Goal: Task Accomplishment & Management: Use online tool/utility

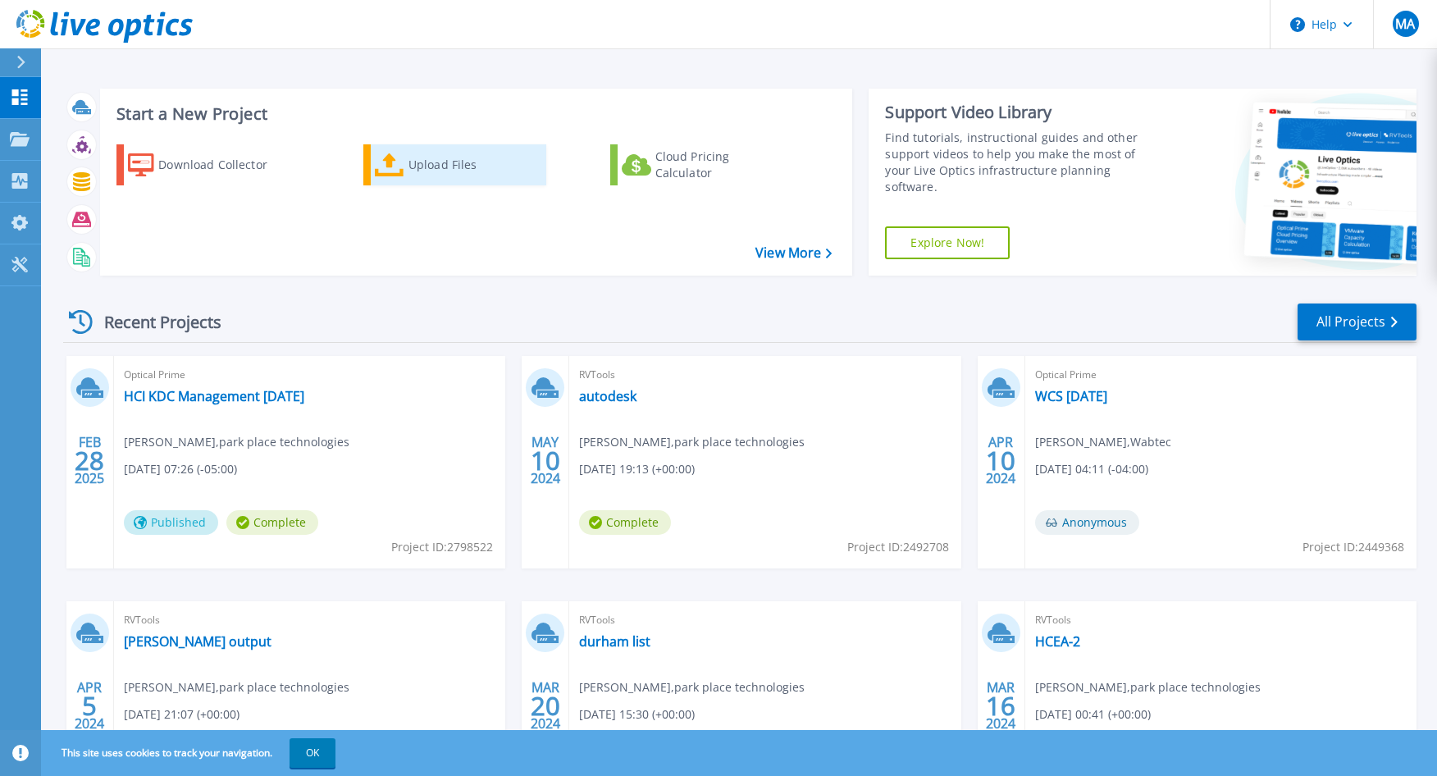
click at [432, 170] on div "Upload Files" at bounding box center [474, 164] width 131 height 33
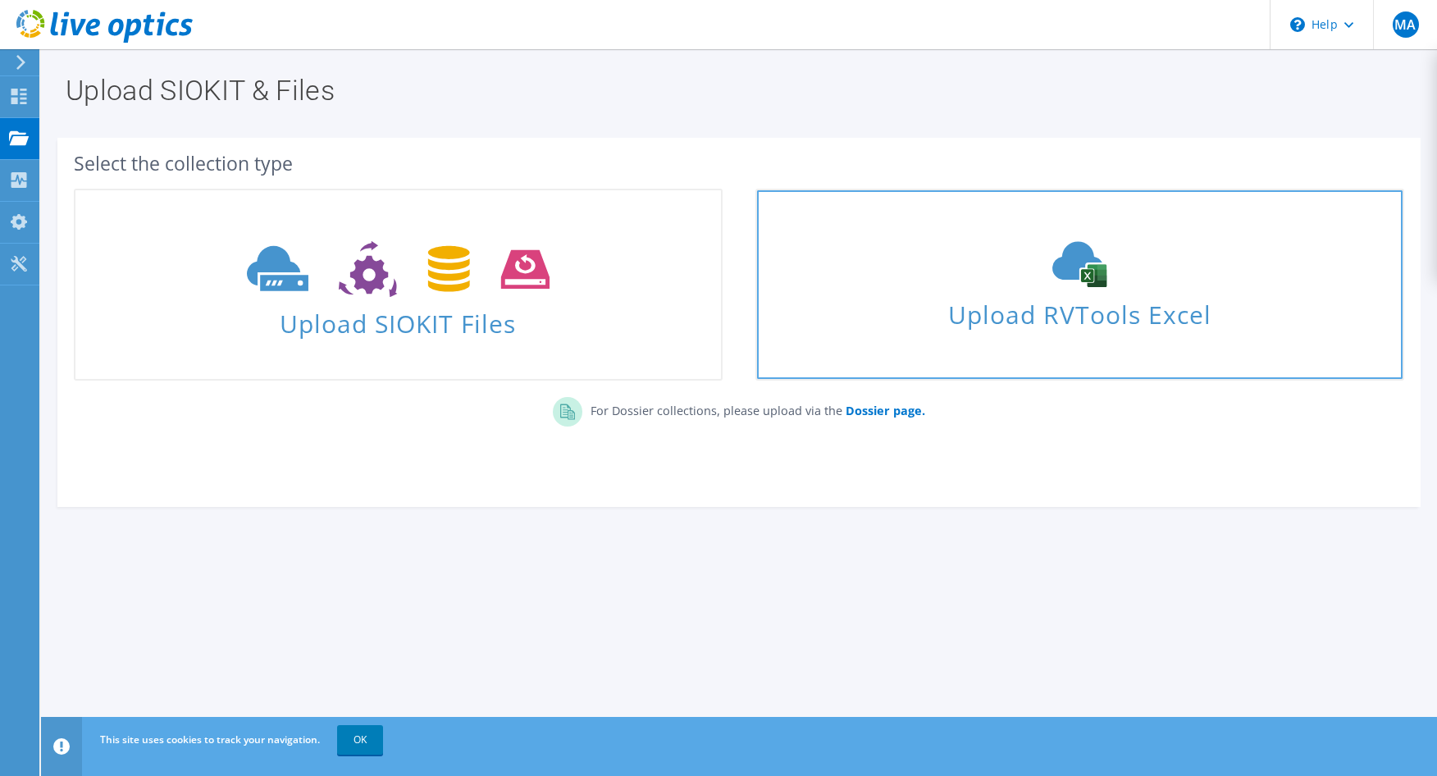
click at [1009, 298] on span "Upload RVTools Excel" at bounding box center [1080, 310] width 646 height 35
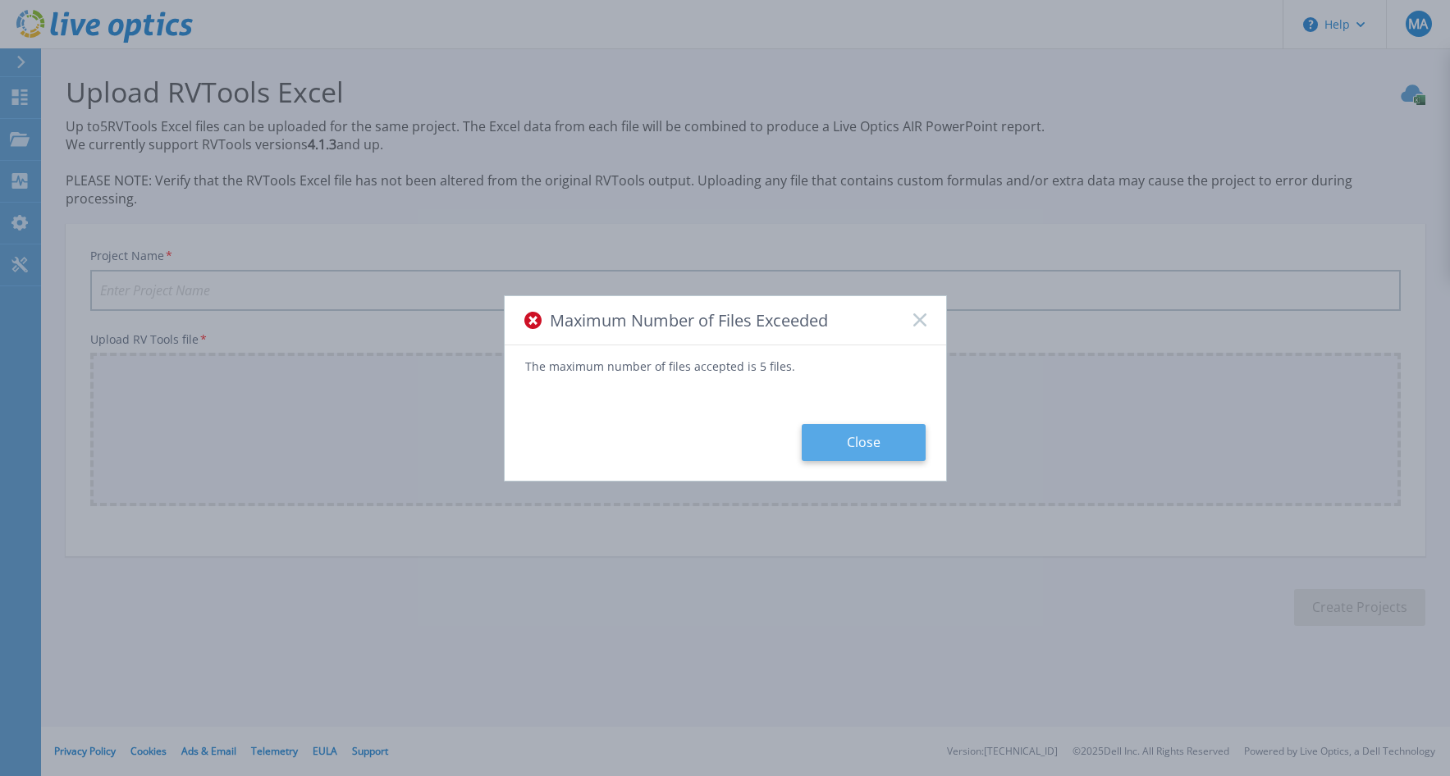
click at [870, 449] on button "Close" at bounding box center [864, 442] width 124 height 37
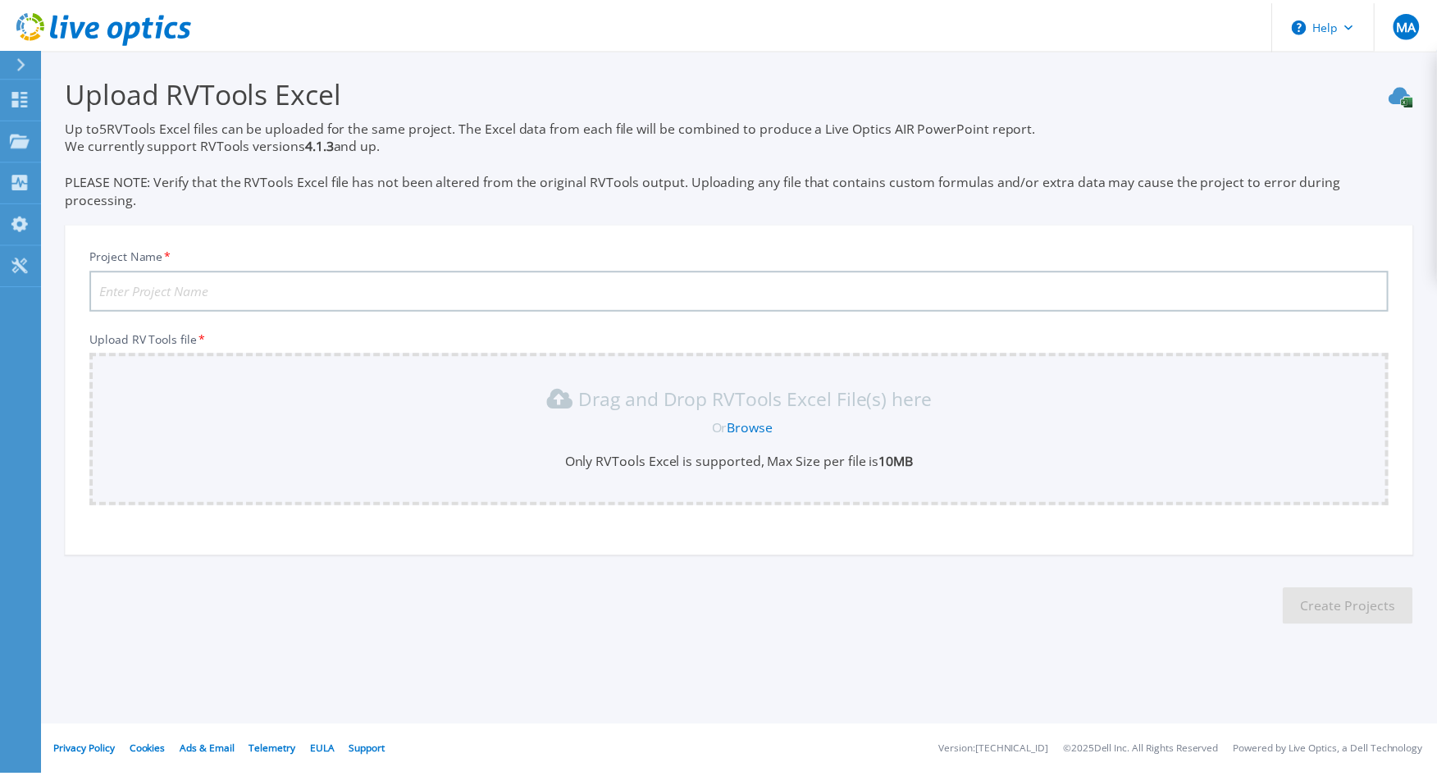
scroll to position [10, 0]
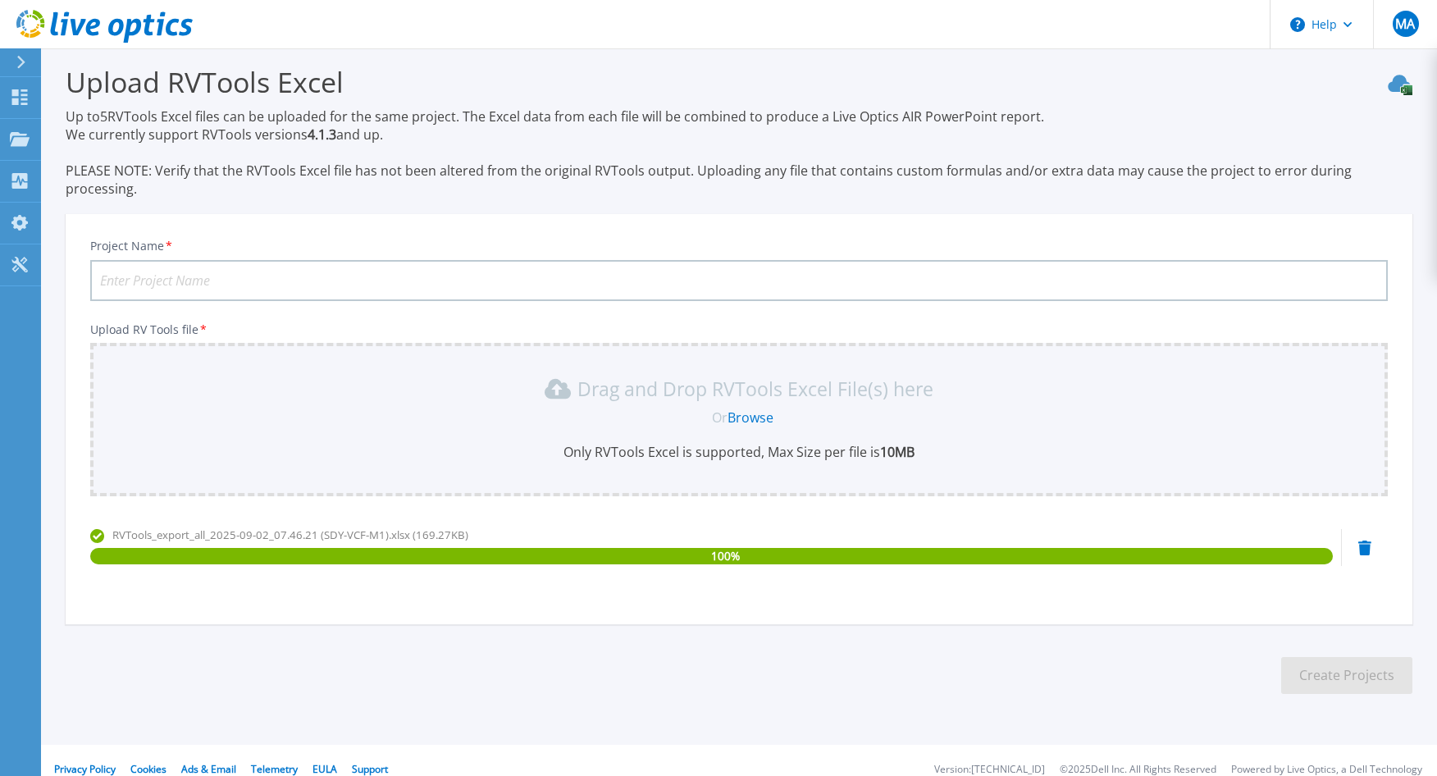
click at [177, 266] on input "Project Name *" at bounding box center [739, 280] width 1298 height 41
type input "conduent-1"
click at [1355, 661] on button "Create Projects" at bounding box center [1346, 675] width 131 height 37
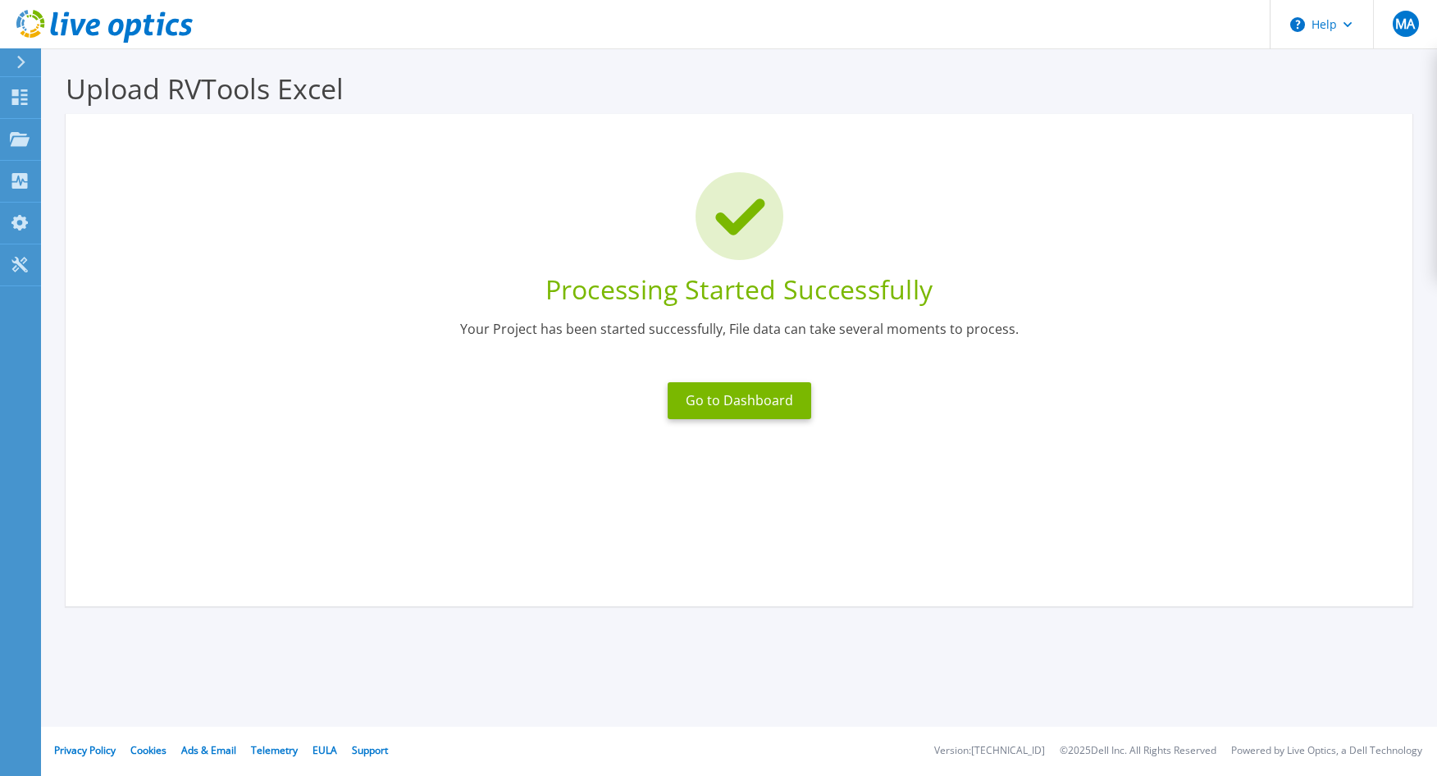
scroll to position [3, 0]
click at [749, 397] on button "Go to Dashboard" at bounding box center [740, 400] width 144 height 37
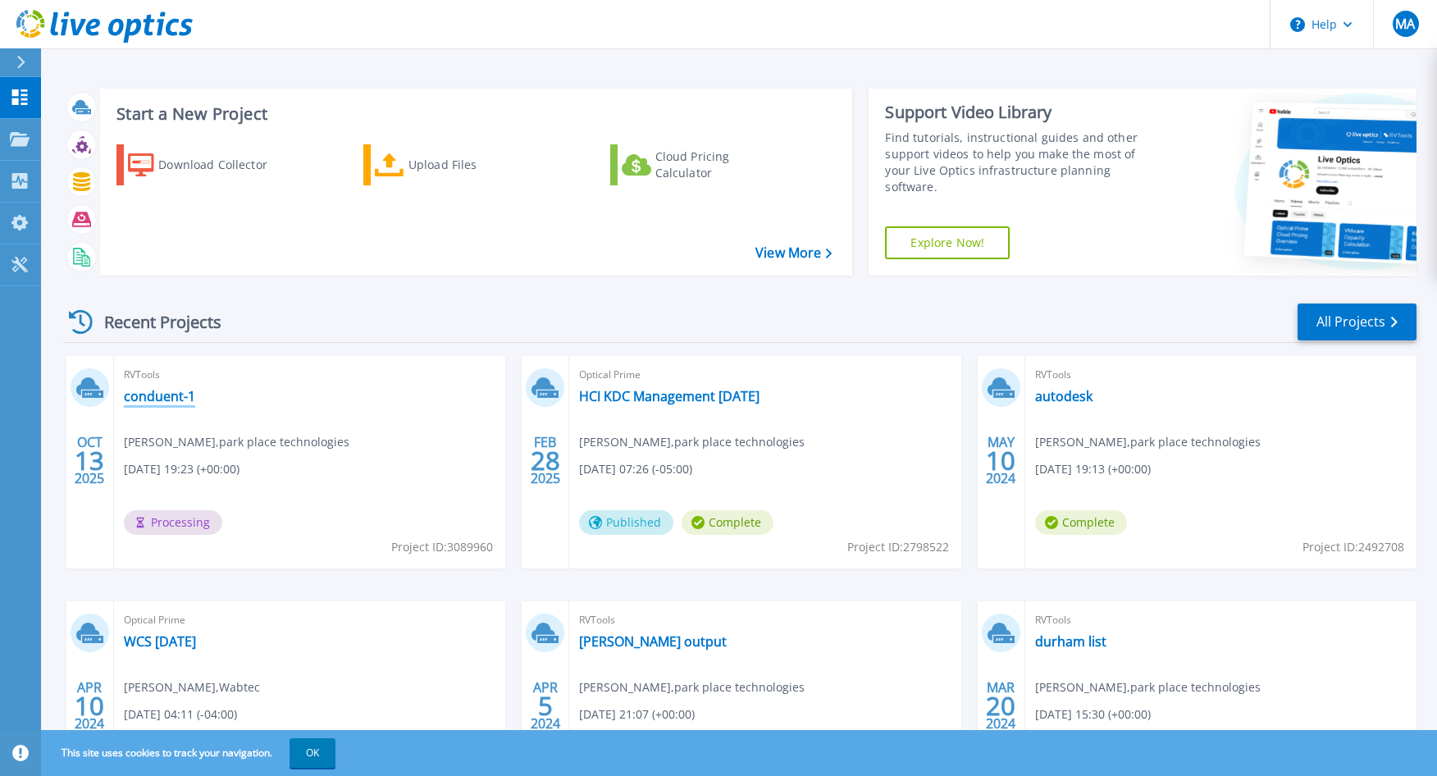
click at [158, 399] on link "conduent-1" at bounding box center [159, 396] width 71 height 16
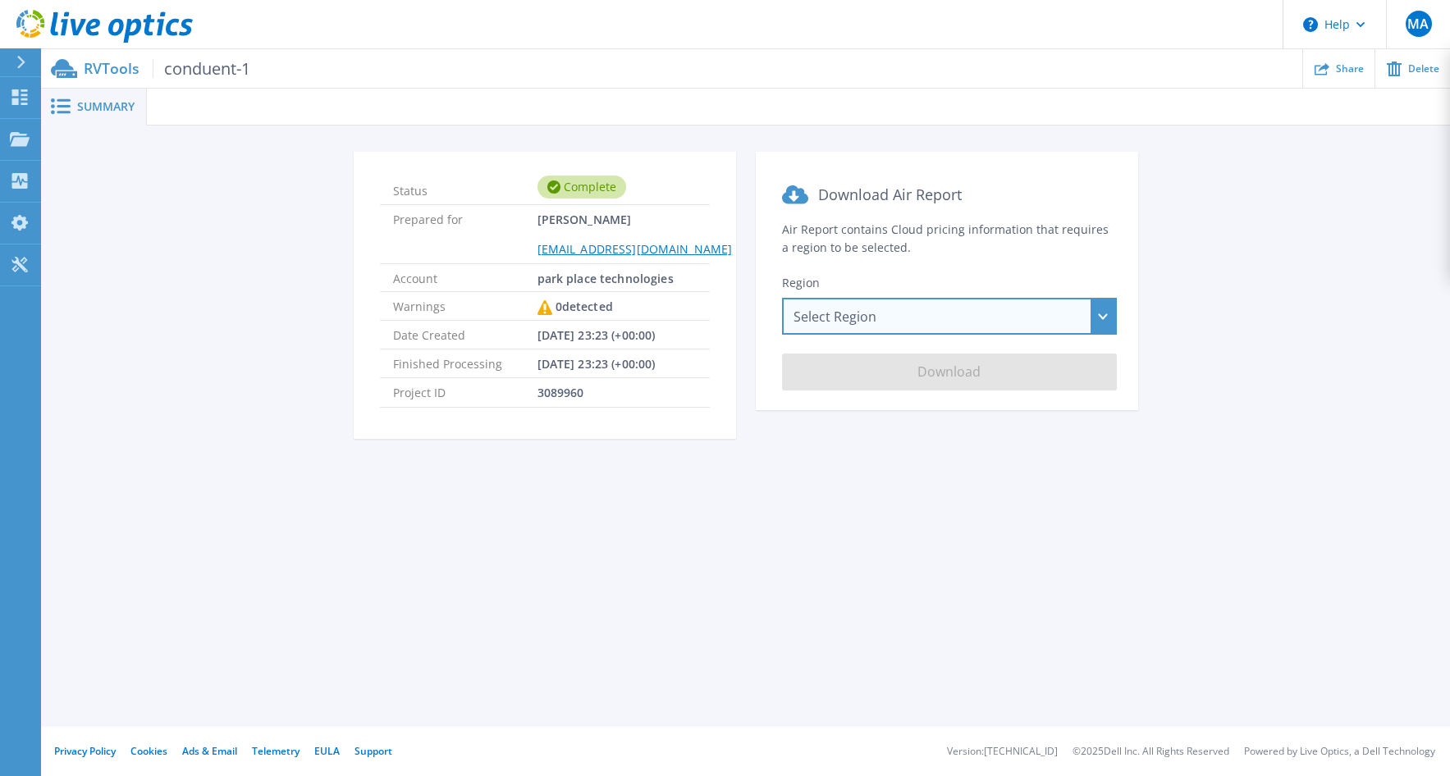
click at [874, 317] on div "Select Region [GEOGRAPHIC_DATA] ([GEOGRAPHIC_DATA]) [GEOGRAPHIC_DATA] ([GEOGRAP…" at bounding box center [949, 316] width 335 height 37
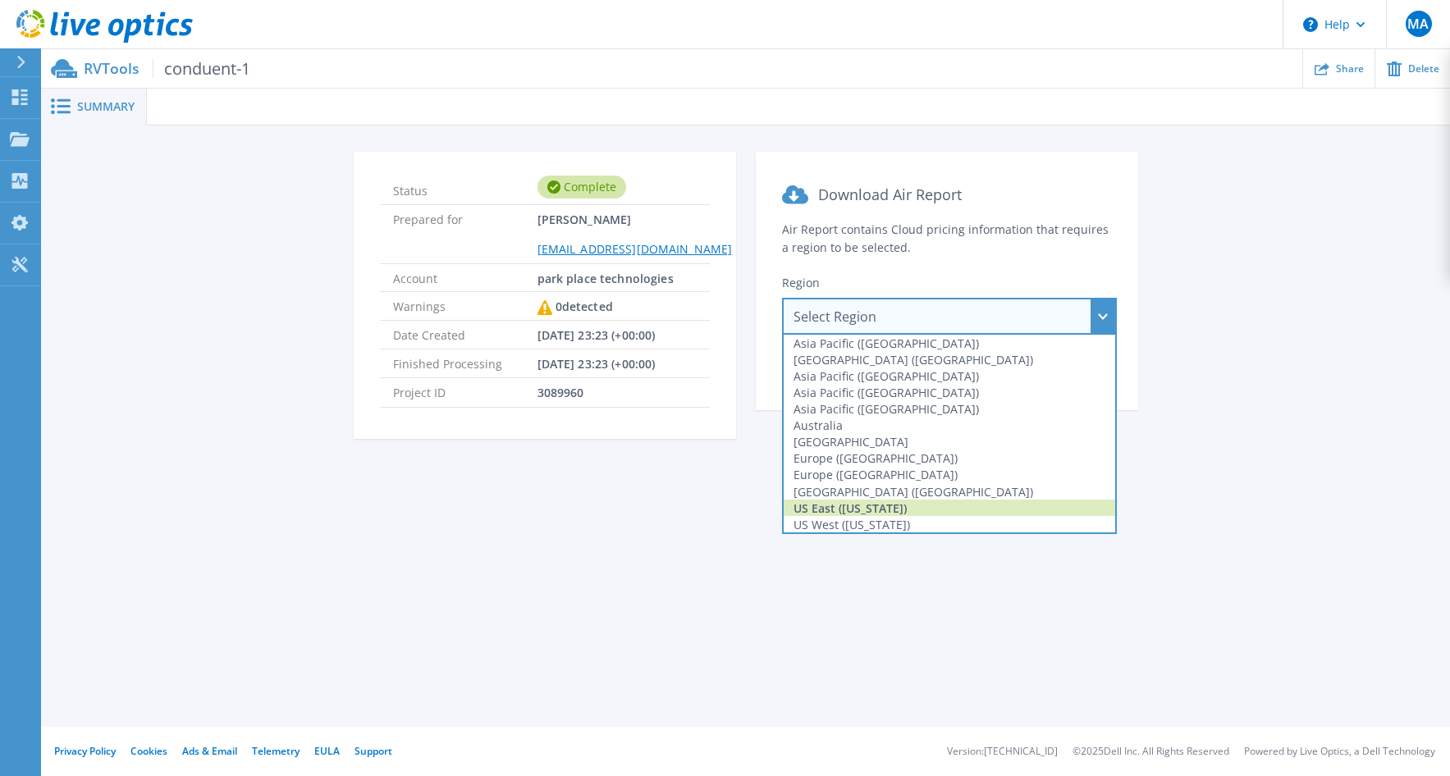
click at [892, 505] on div "US East ([US_STATE])" at bounding box center [948, 508] width 331 height 16
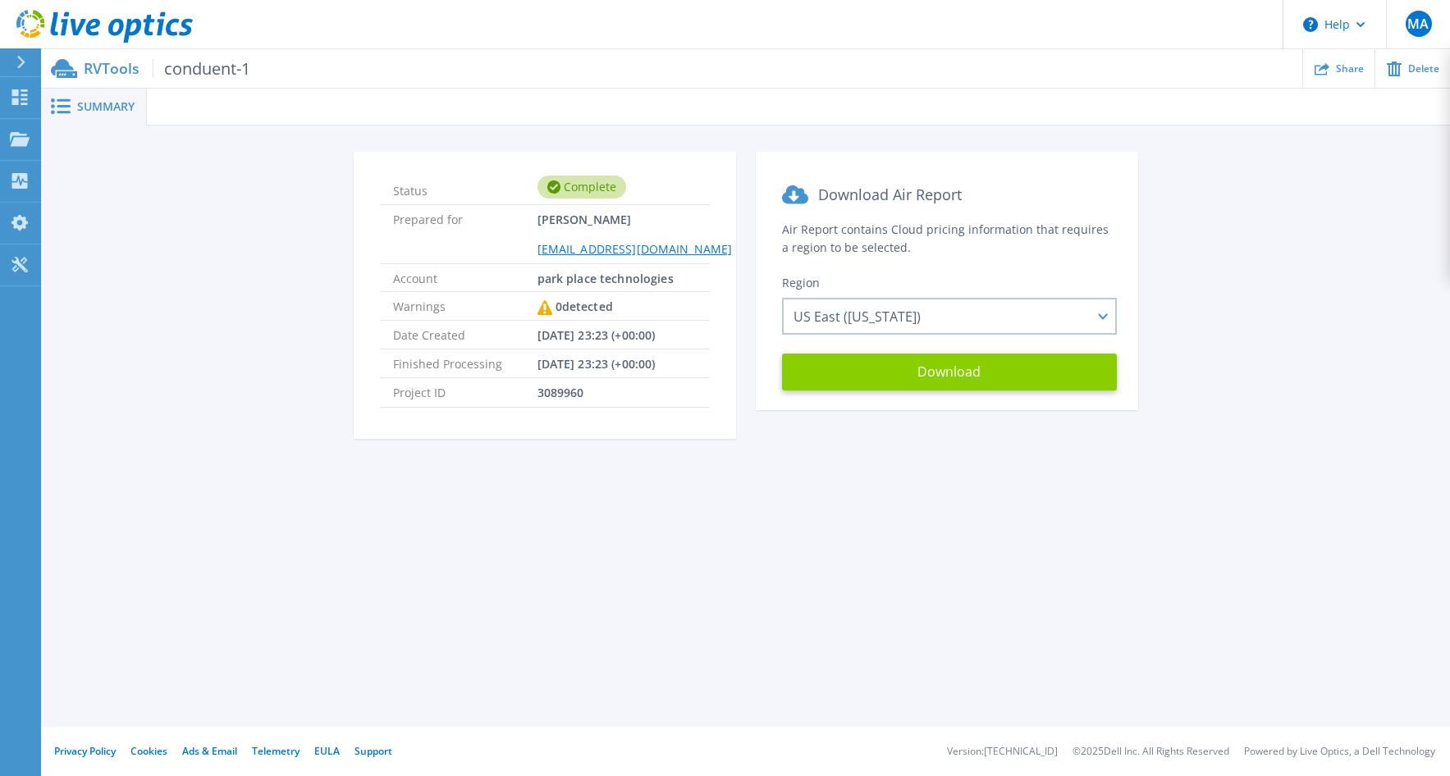
click at [951, 370] on button "Download" at bounding box center [949, 372] width 335 height 37
